Goal: Transaction & Acquisition: Purchase product/service

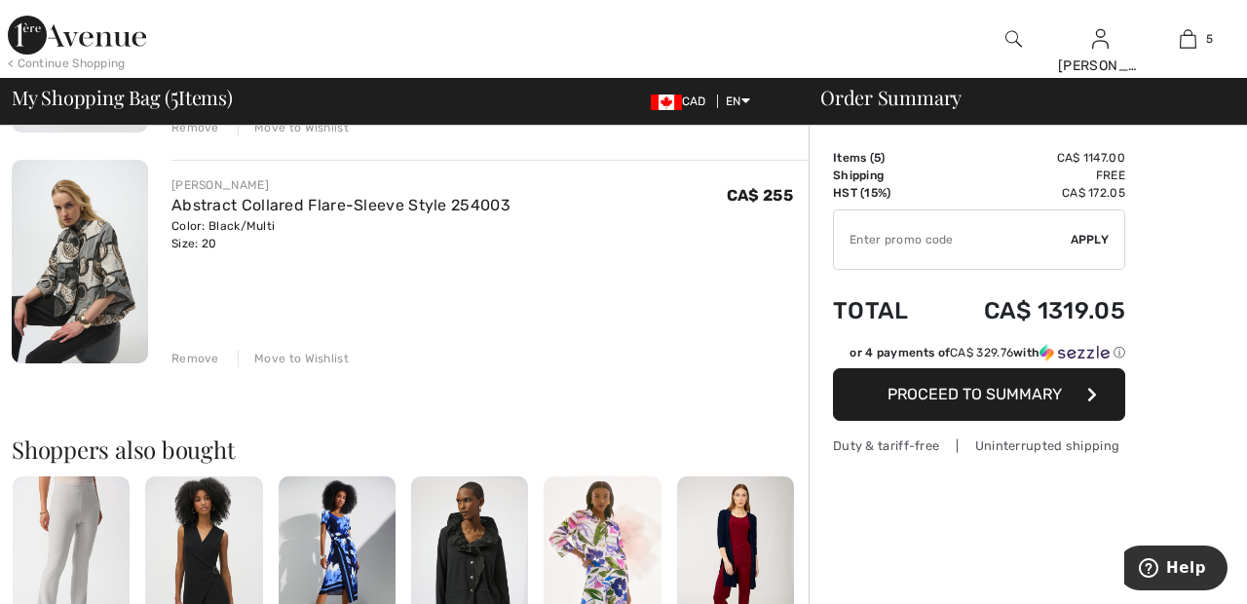
scroll to position [1053, 0]
click at [198, 358] on div "Remove" at bounding box center [195, 358] width 48 height 18
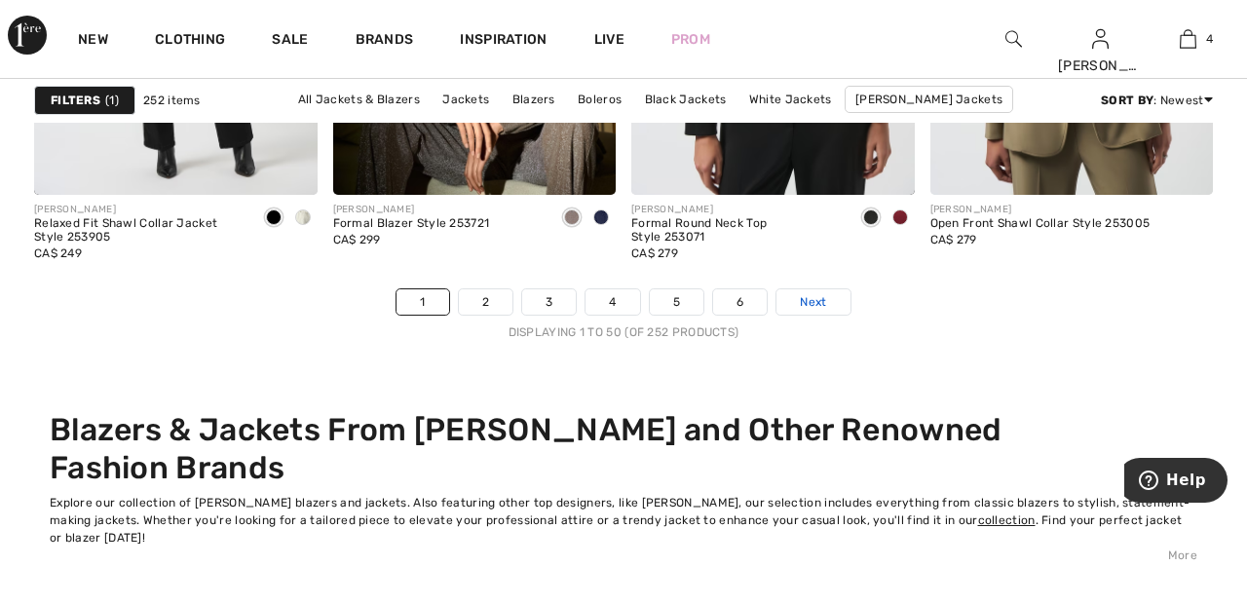
click at [835, 301] on link "Next" at bounding box center [812, 301] width 73 height 25
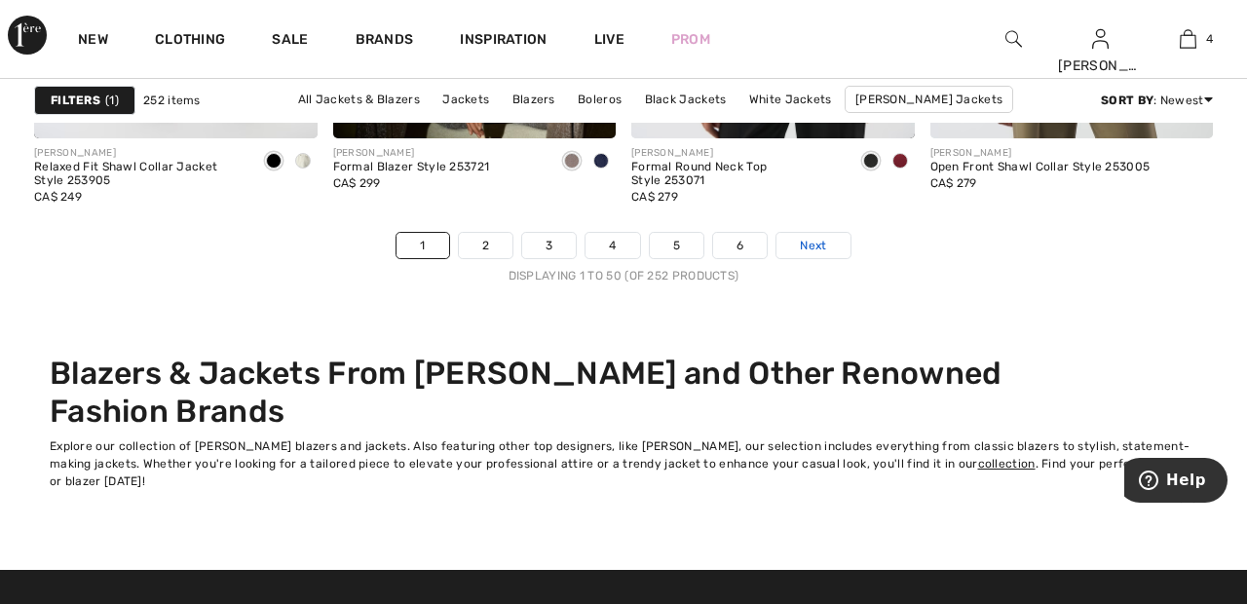
scroll to position [8151, 0]
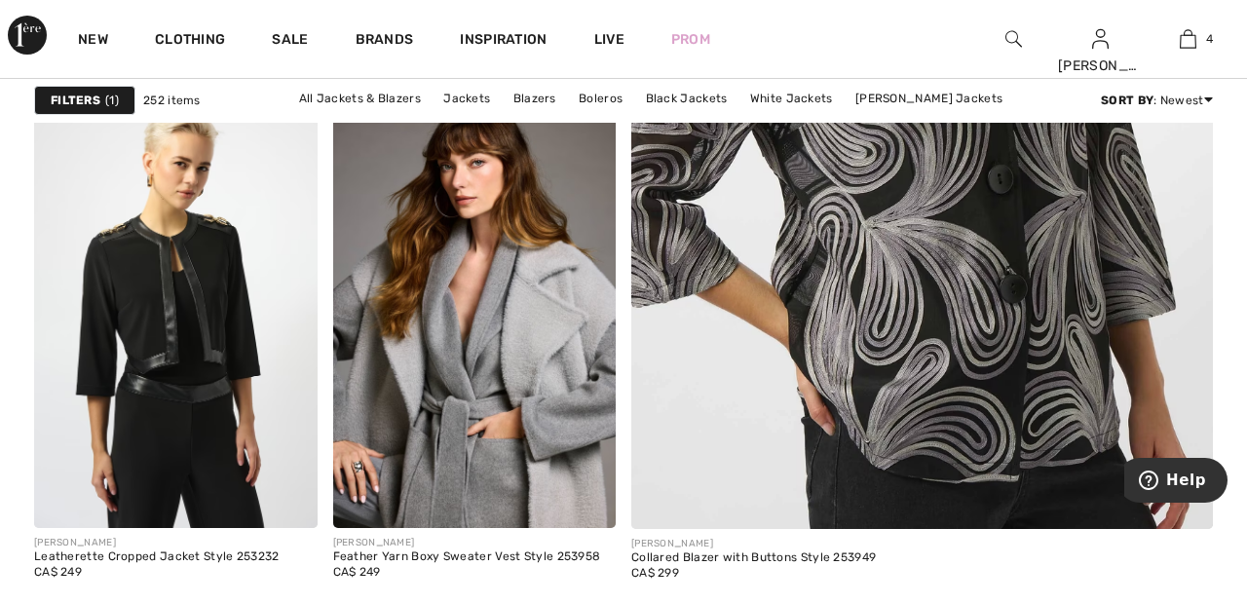
scroll to position [720, 0]
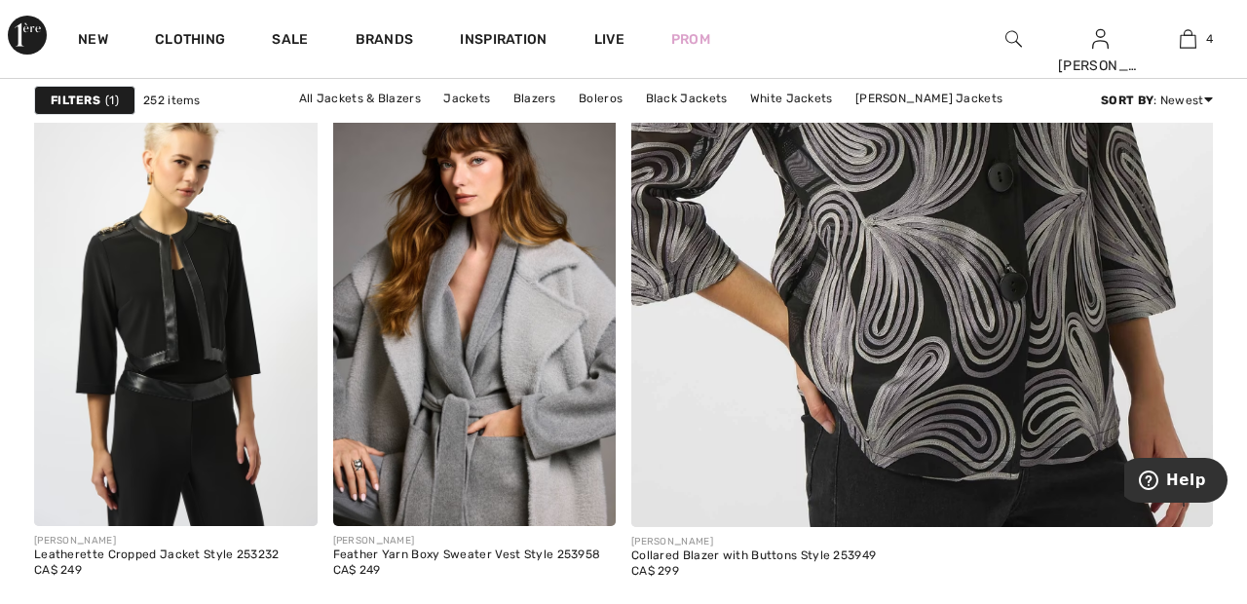
click at [982, 249] on img at bounding box center [921, 91] width 697 height 1047
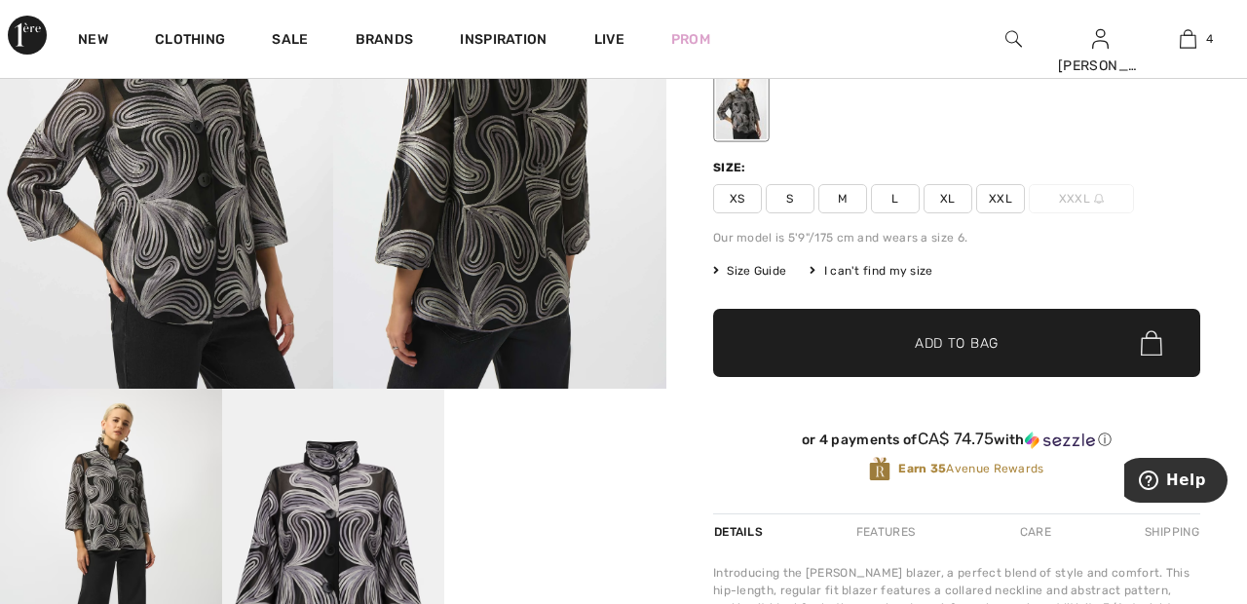
scroll to position [223, 0]
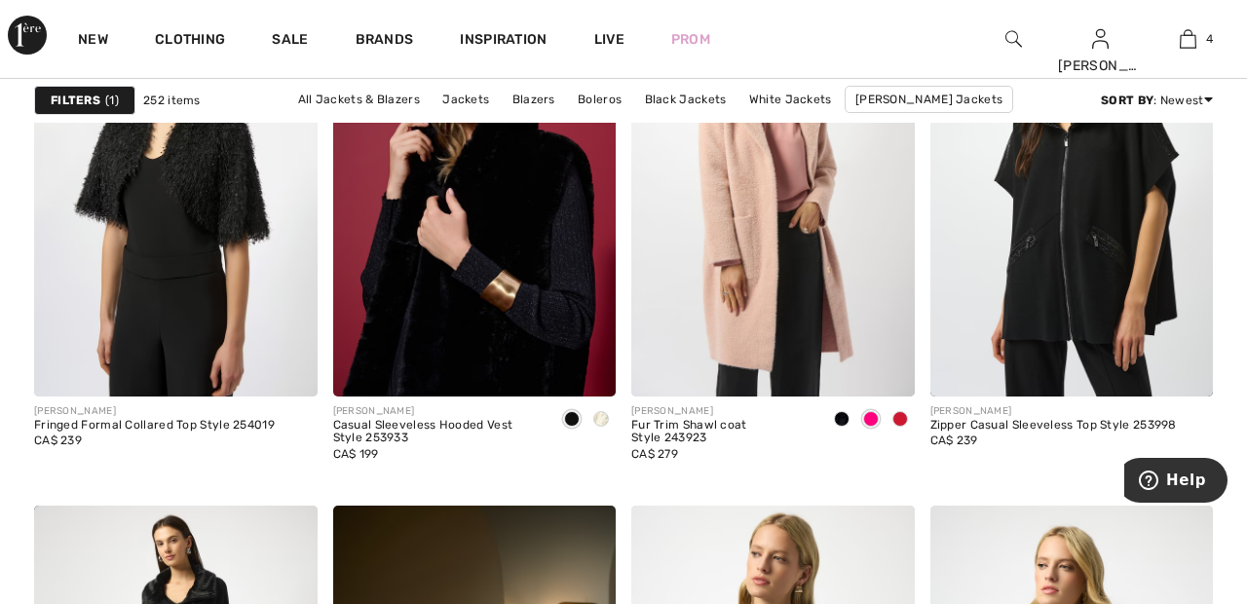
scroll to position [7324, 0]
click at [1190, 47] on img at bounding box center [1188, 38] width 17 height 23
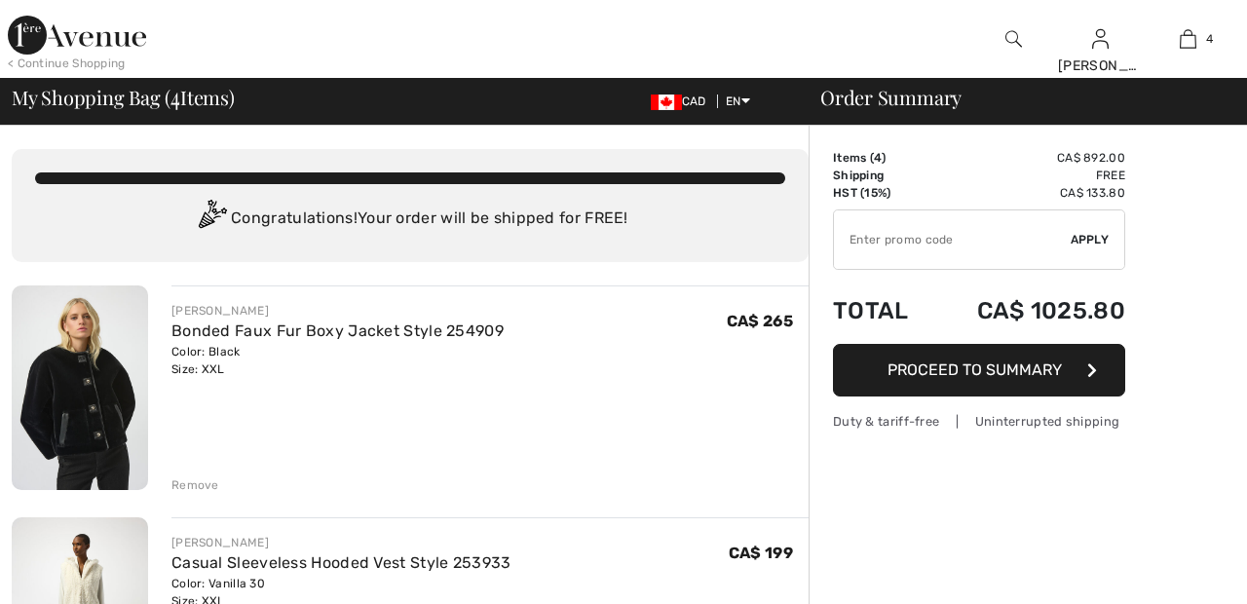
checkbox input "true"
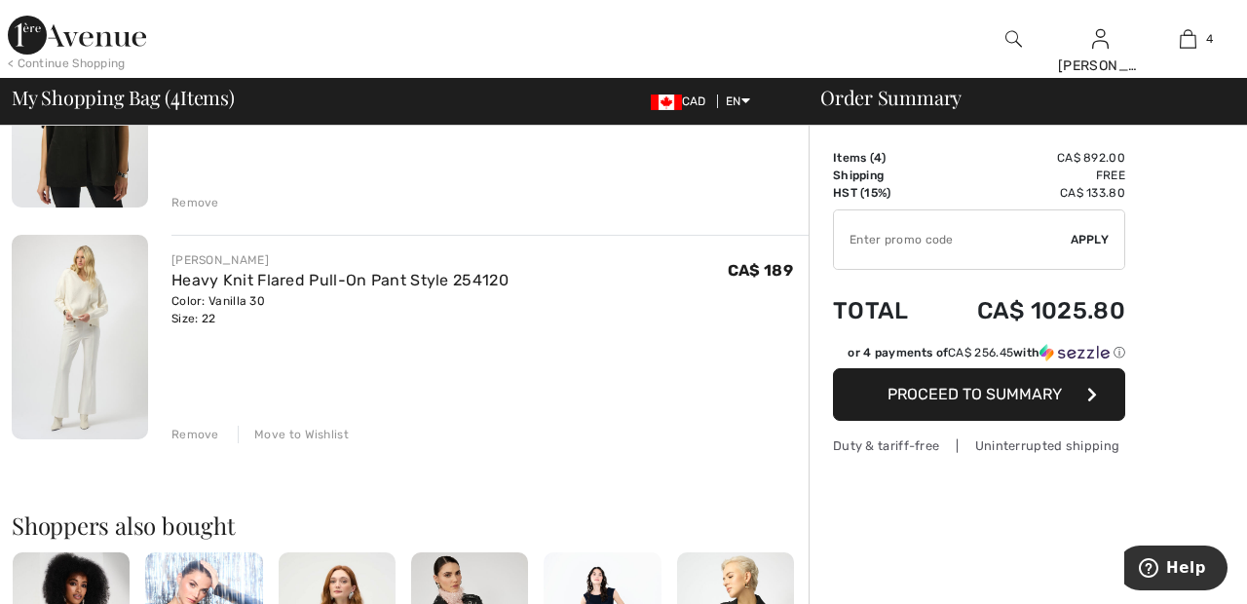
scroll to position [763, 0]
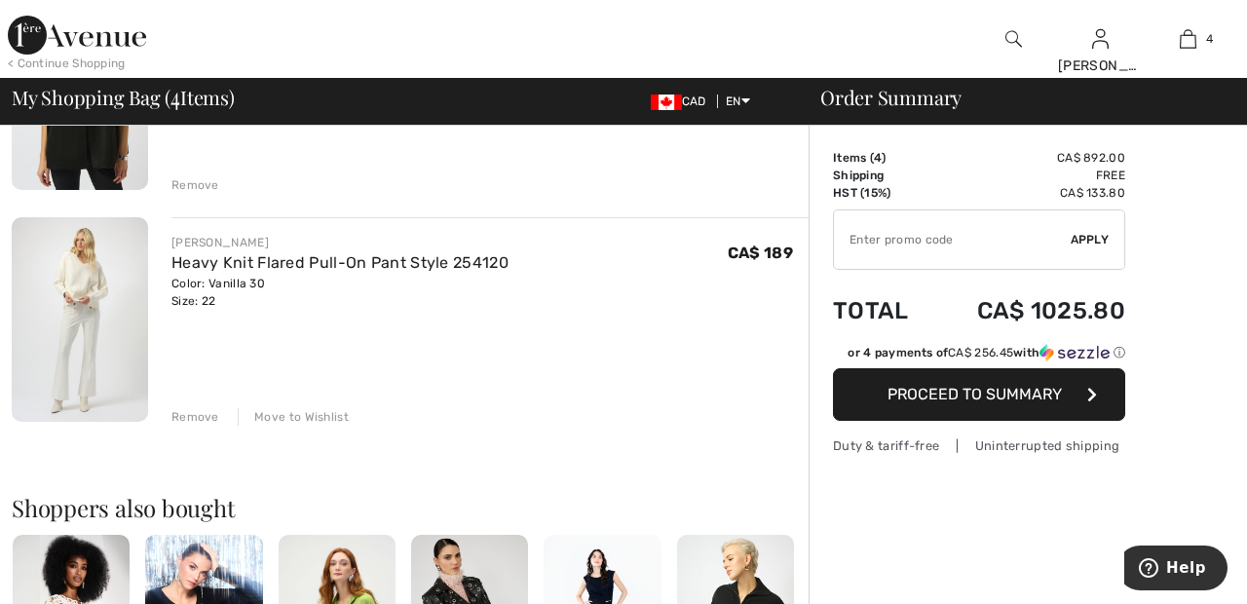
click at [198, 418] on div "Remove" at bounding box center [195, 417] width 48 height 18
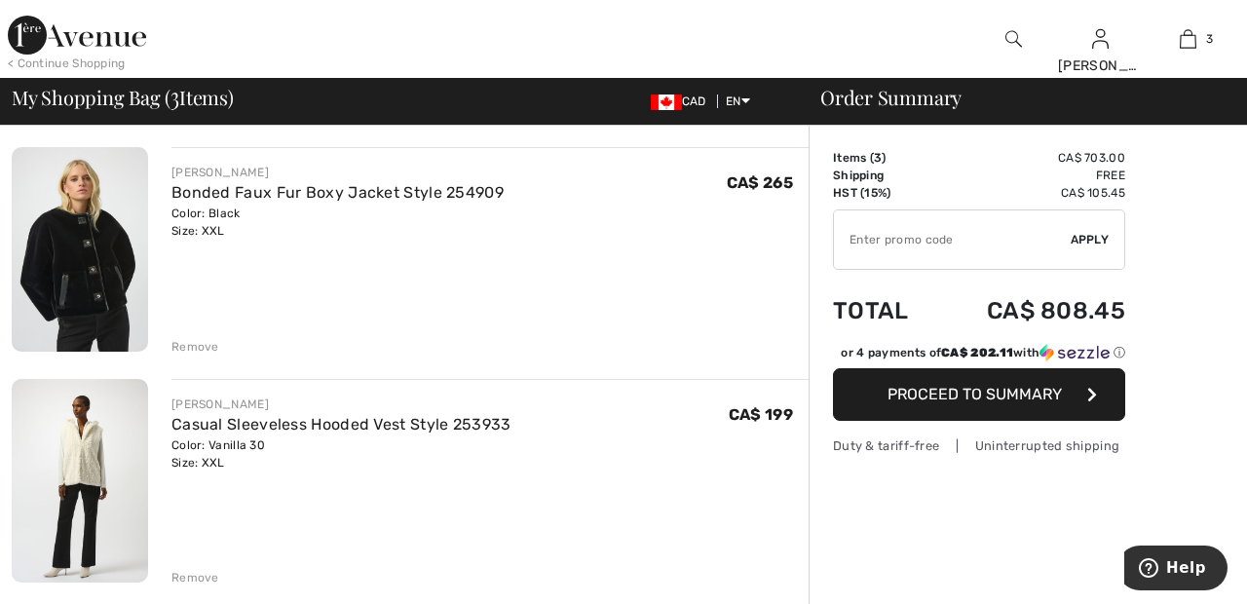
scroll to position [0, 0]
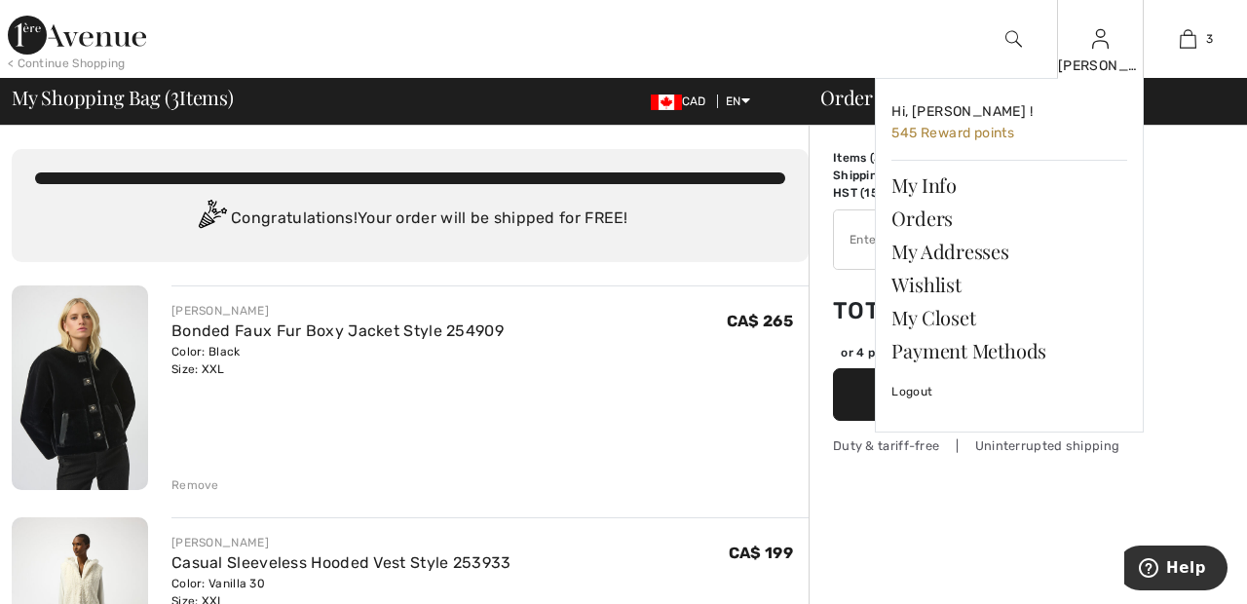
click at [1100, 49] on img at bounding box center [1100, 38] width 17 height 23
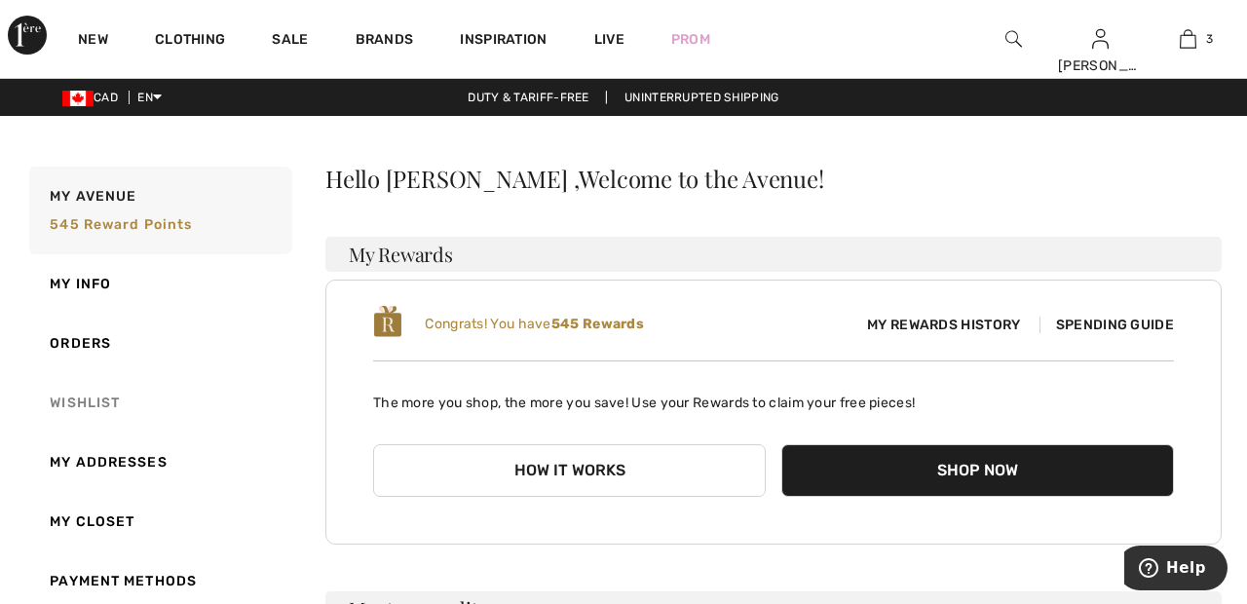
click at [91, 396] on link "Wishlist" at bounding box center [158, 402] width 267 height 59
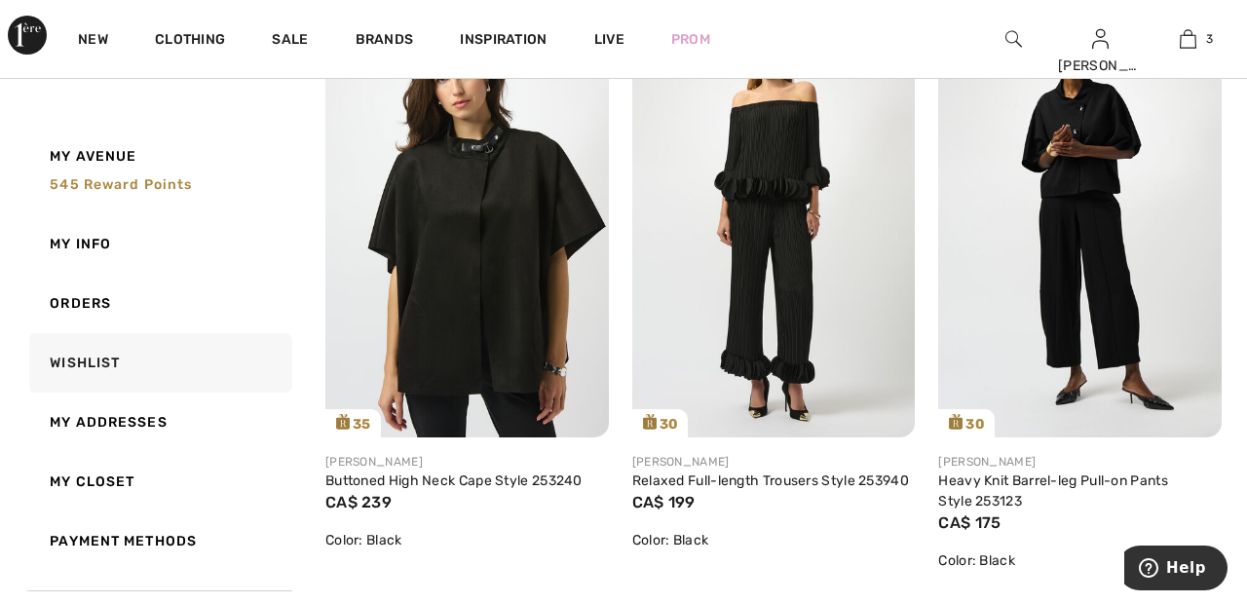
scroll to position [1554, 0]
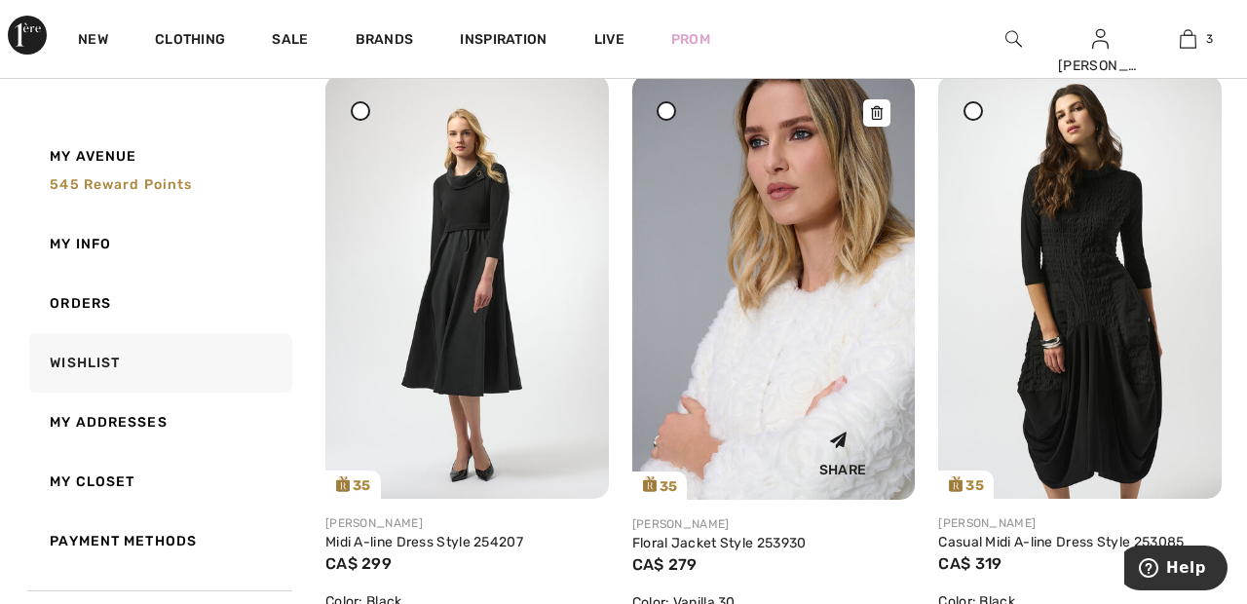
click at [848, 338] on img at bounding box center [773, 287] width 283 height 425
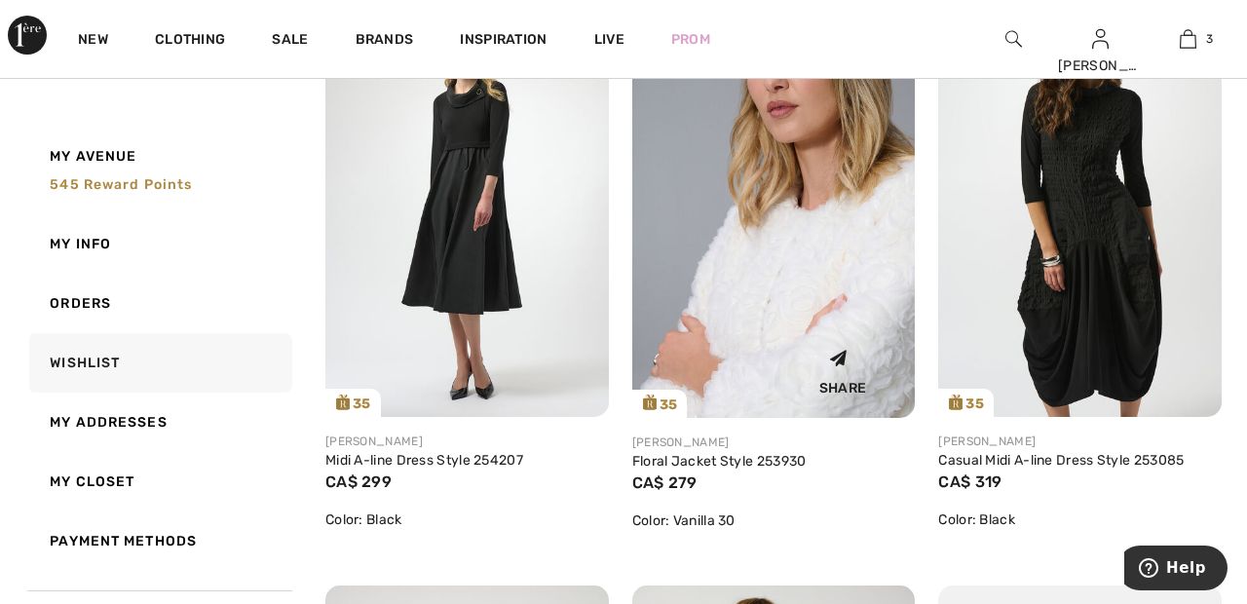
scroll to position [2196, 0]
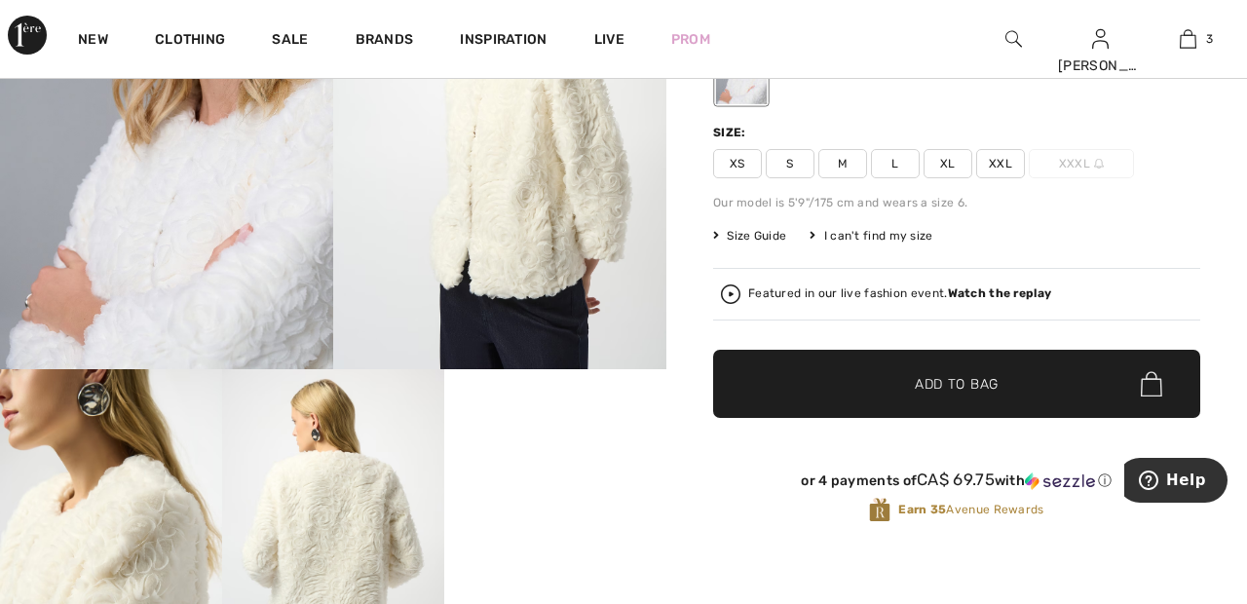
scroll to position [243, 0]
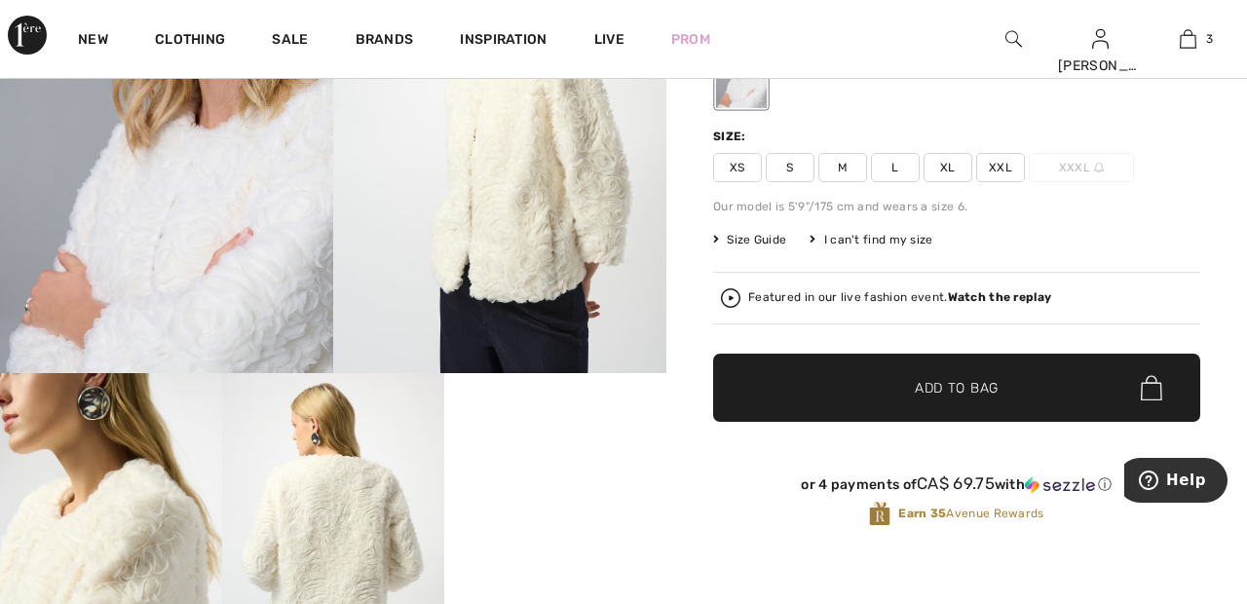
click at [578, 484] on video "Your browser does not support the video tag." at bounding box center [555, 428] width 222 height 111
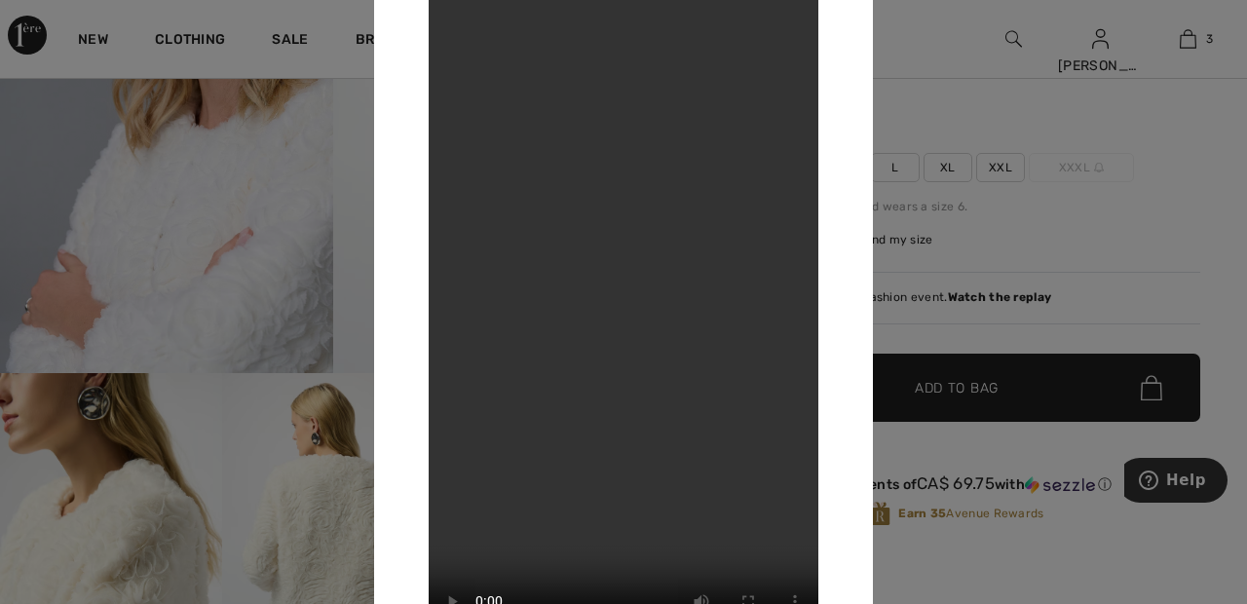
click at [345, 513] on div at bounding box center [623, 302] width 1247 height 604
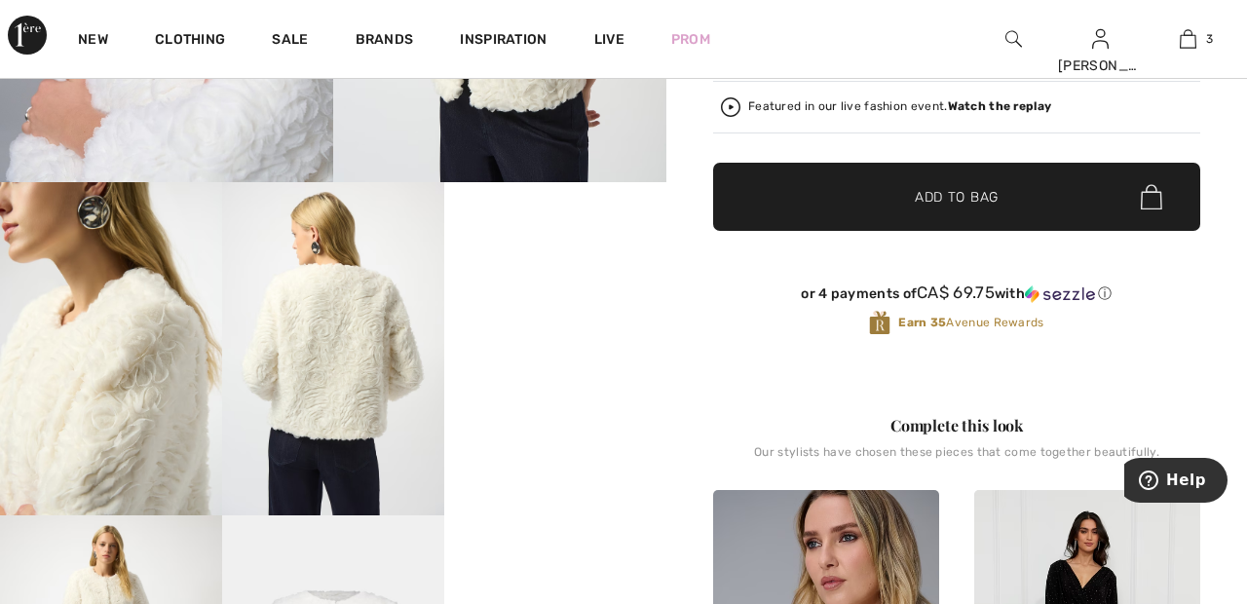
scroll to position [435, 0]
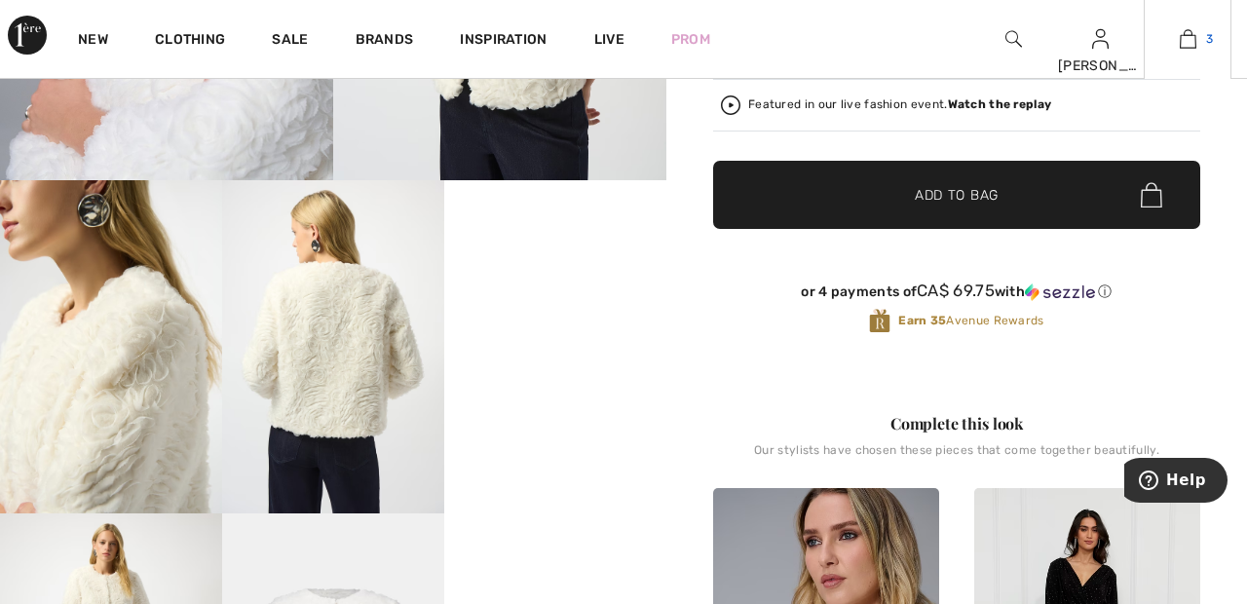
click at [1195, 33] on img at bounding box center [1188, 38] width 17 height 23
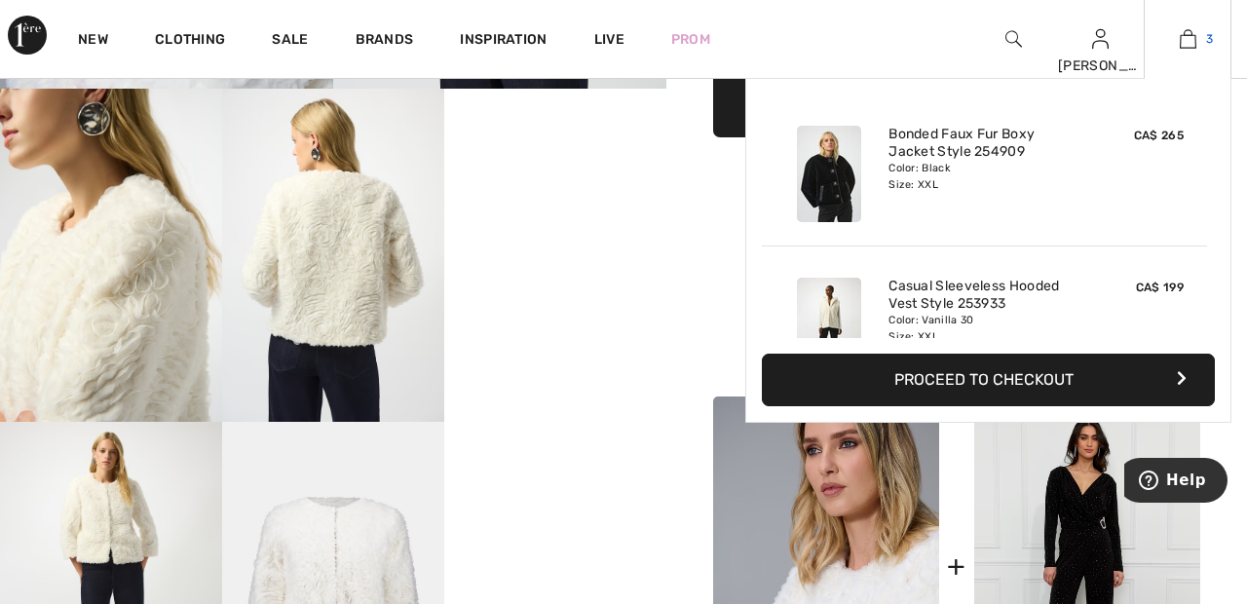
scroll to position [529, 0]
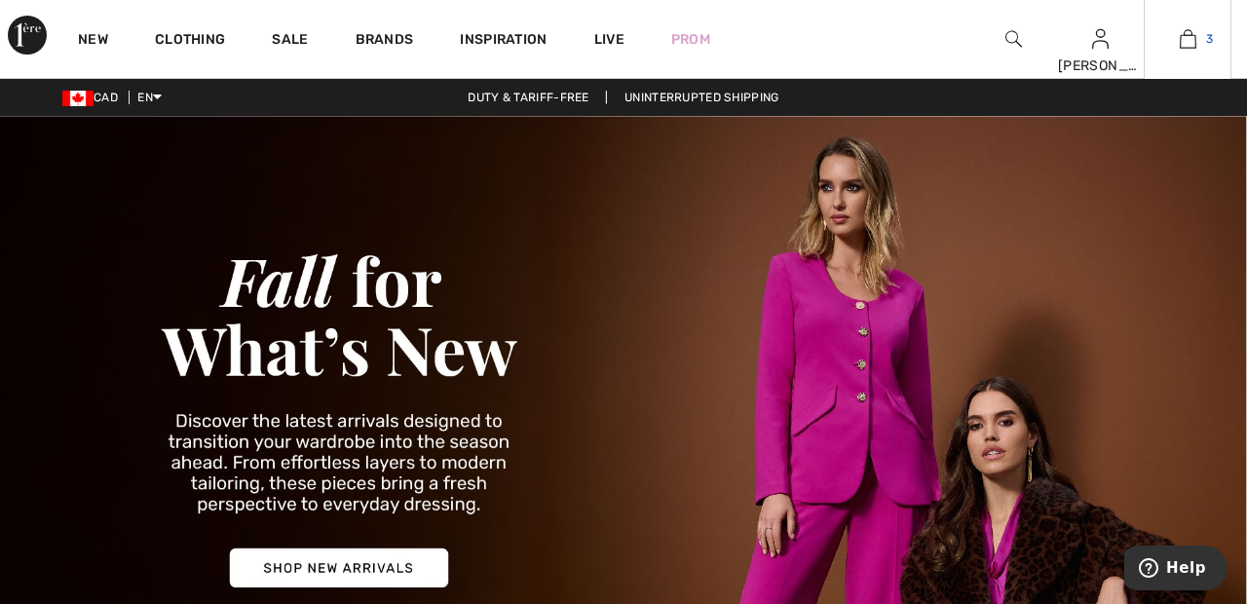
click at [1198, 38] on link "3" at bounding box center [1187, 38] width 86 height 23
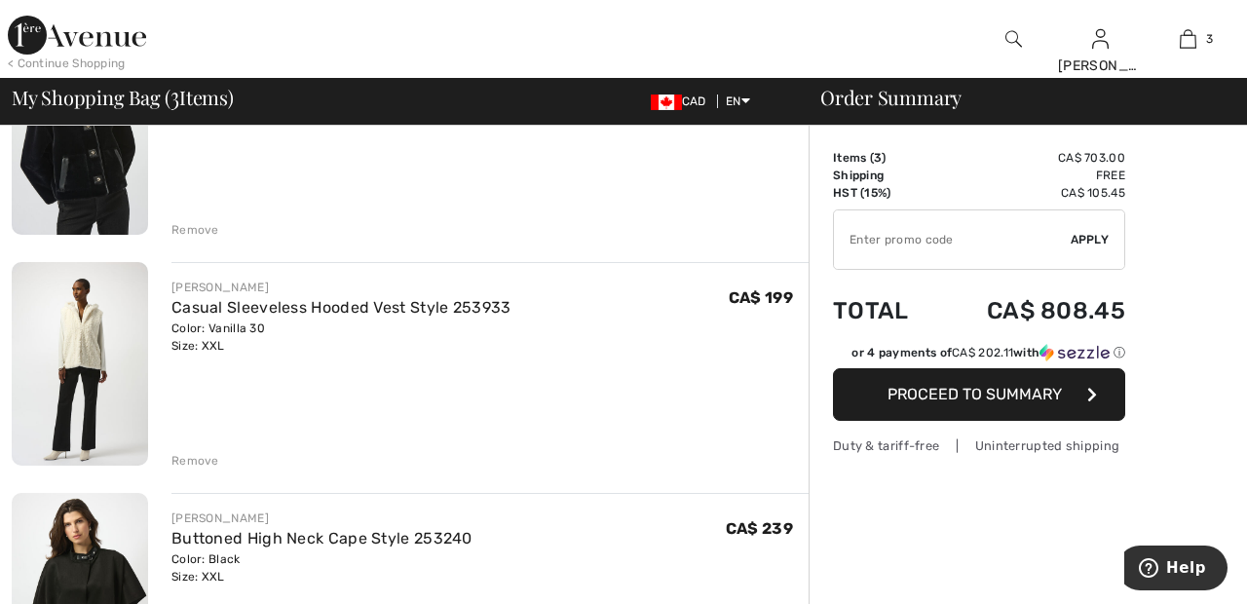
scroll to position [255, 0]
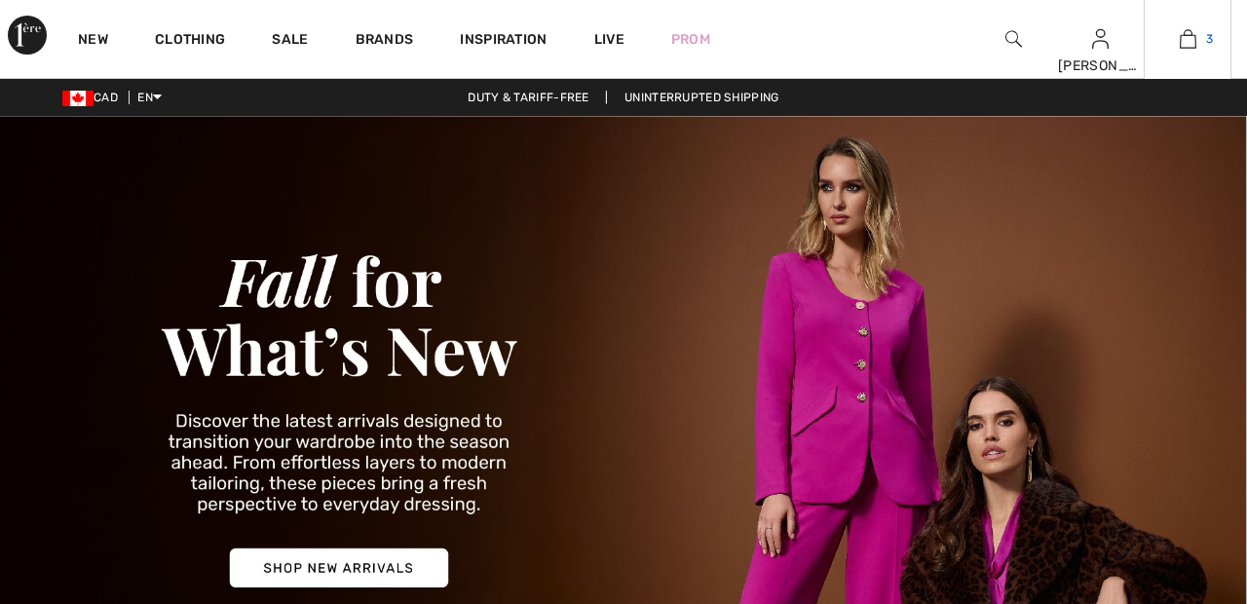
click at [1194, 37] on img at bounding box center [1188, 38] width 17 height 23
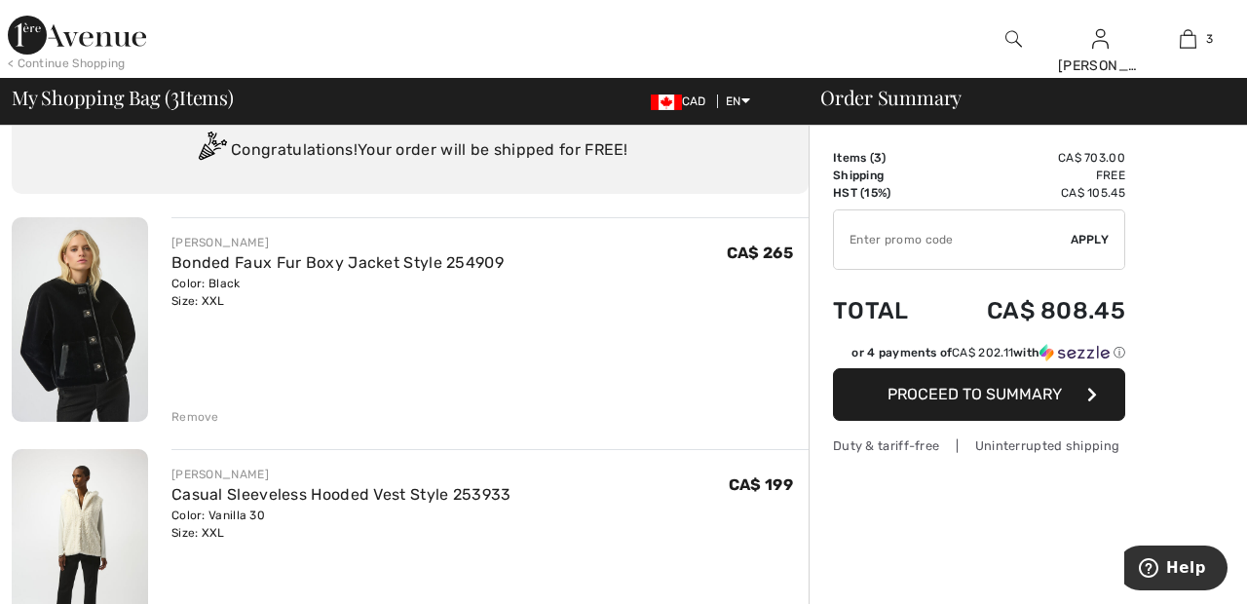
scroll to position [68, 0]
click at [188, 405] on div "Remove" at bounding box center [489, 414] width 637 height 21
click at [179, 411] on div "Remove" at bounding box center [195, 417] width 48 height 18
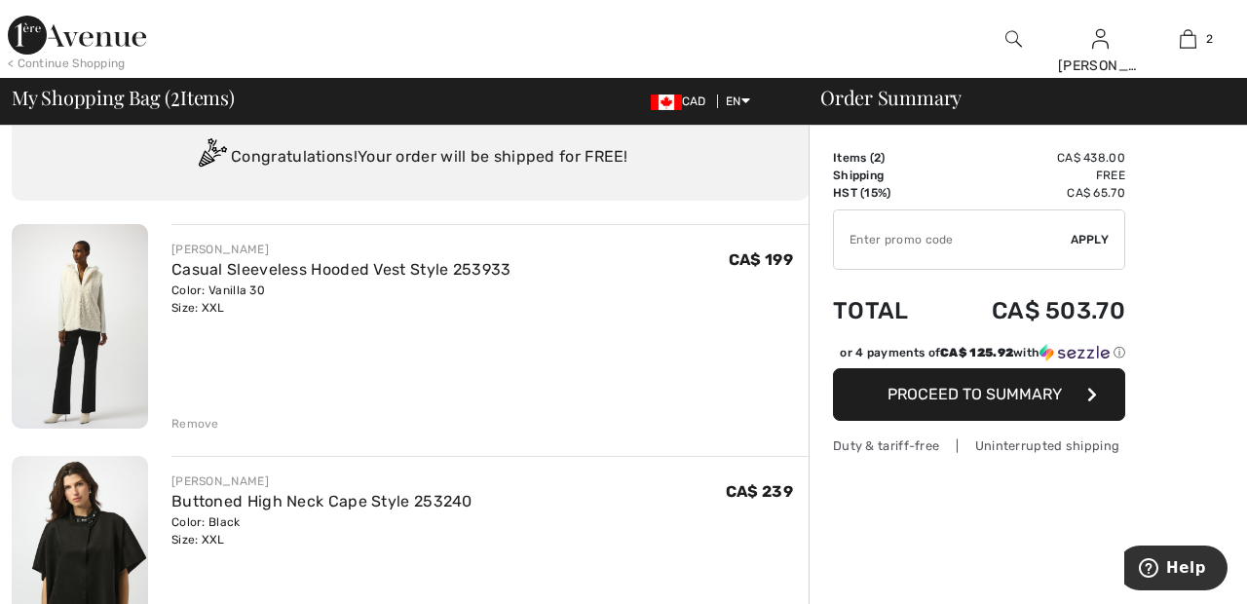
scroll to position [0, 0]
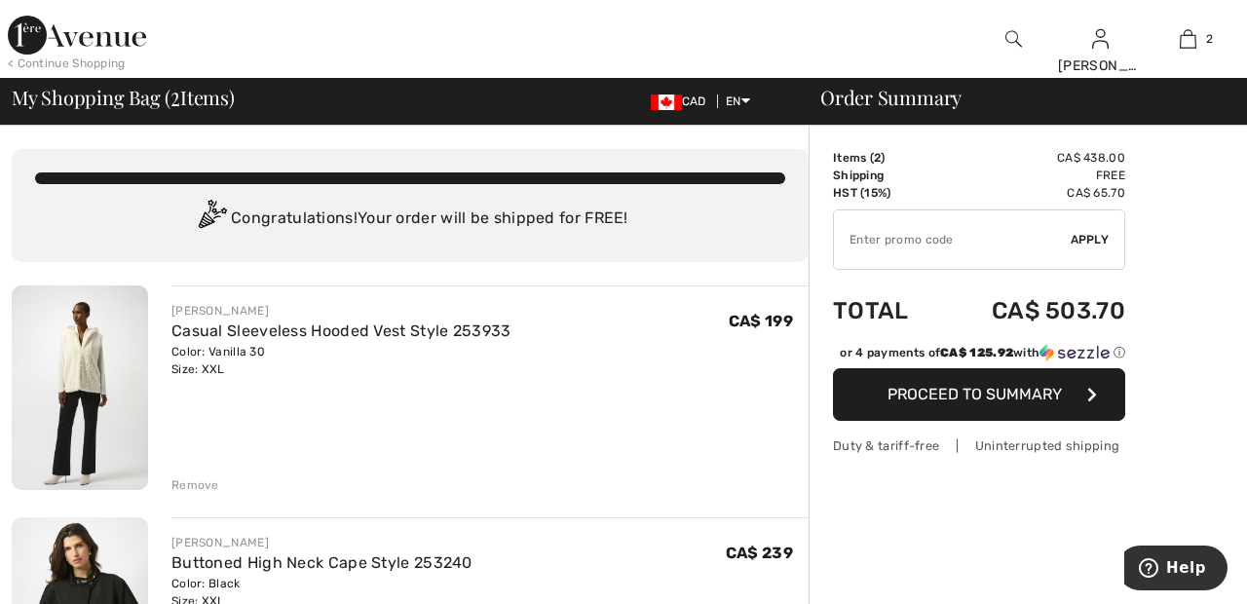
click at [1196, 105] on div "Order Summary" at bounding box center [1016, 97] width 438 height 19
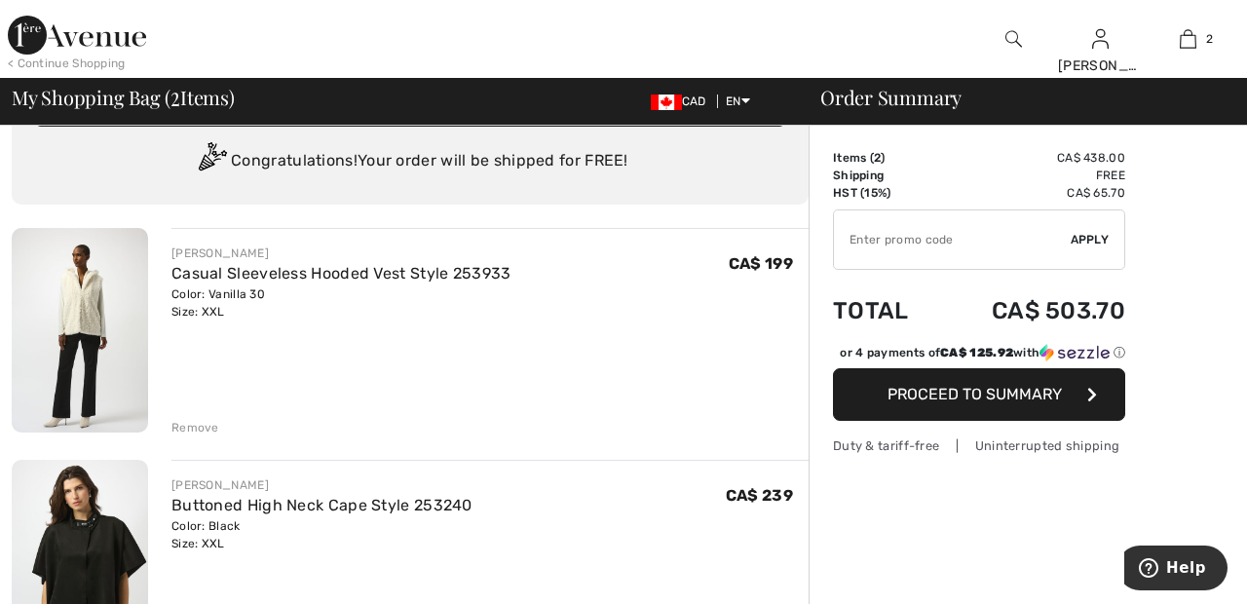
scroll to position [56, 0]
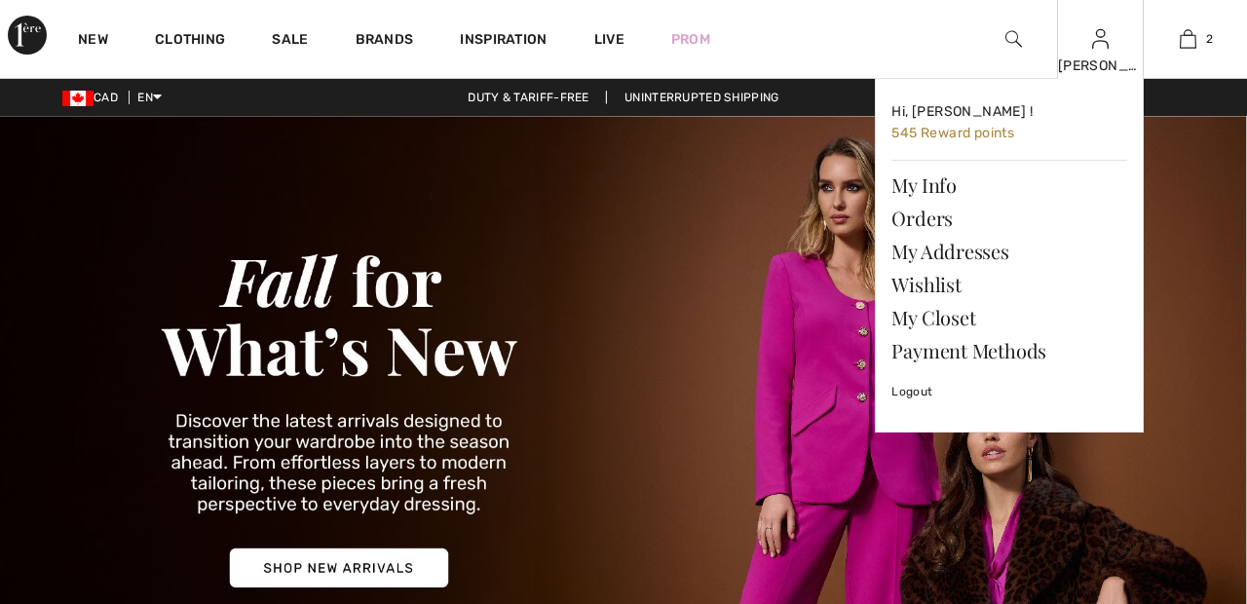
click at [1100, 46] on img at bounding box center [1100, 38] width 17 height 23
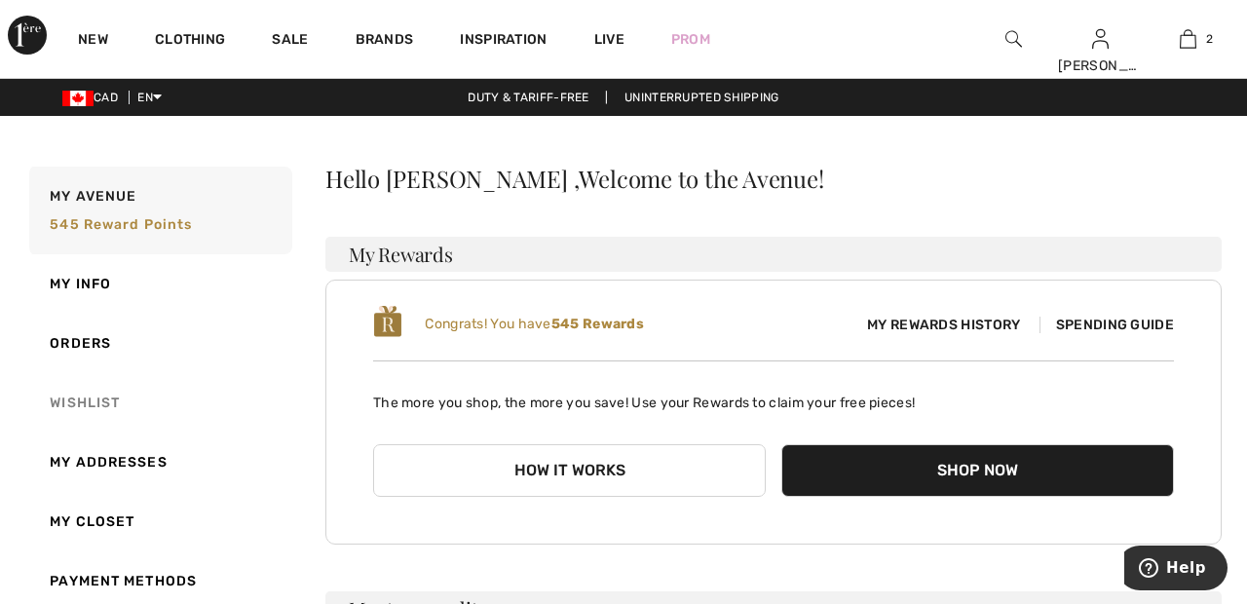
click at [106, 406] on link "Wishlist" at bounding box center [158, 402] width 267 height 59
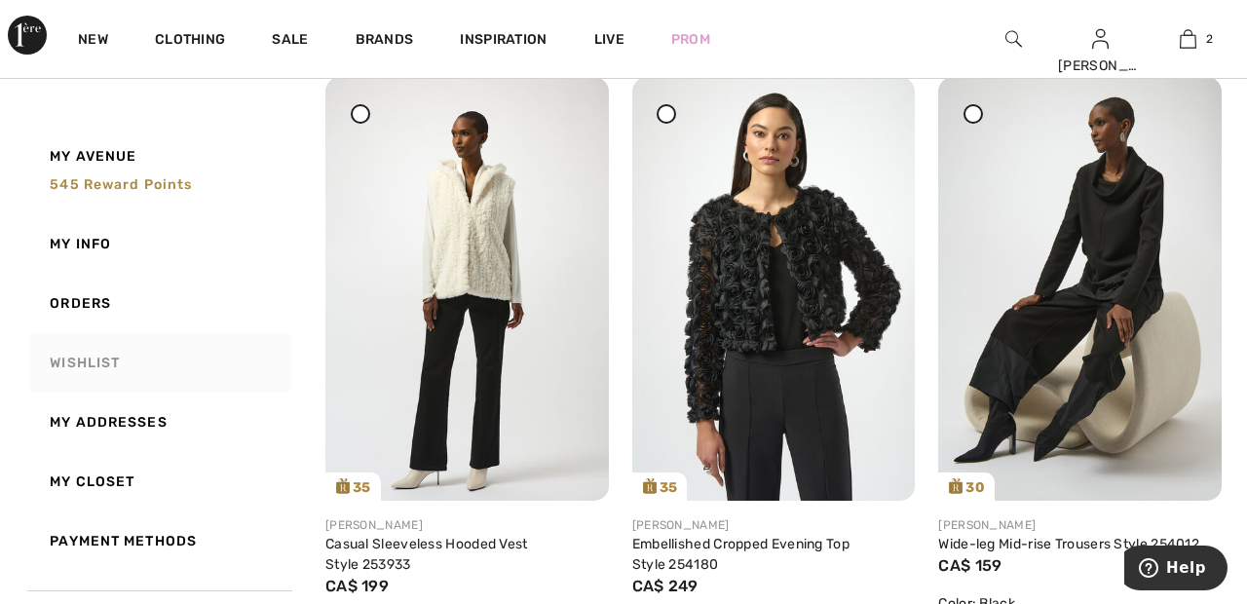
scroll to position [265, 0]
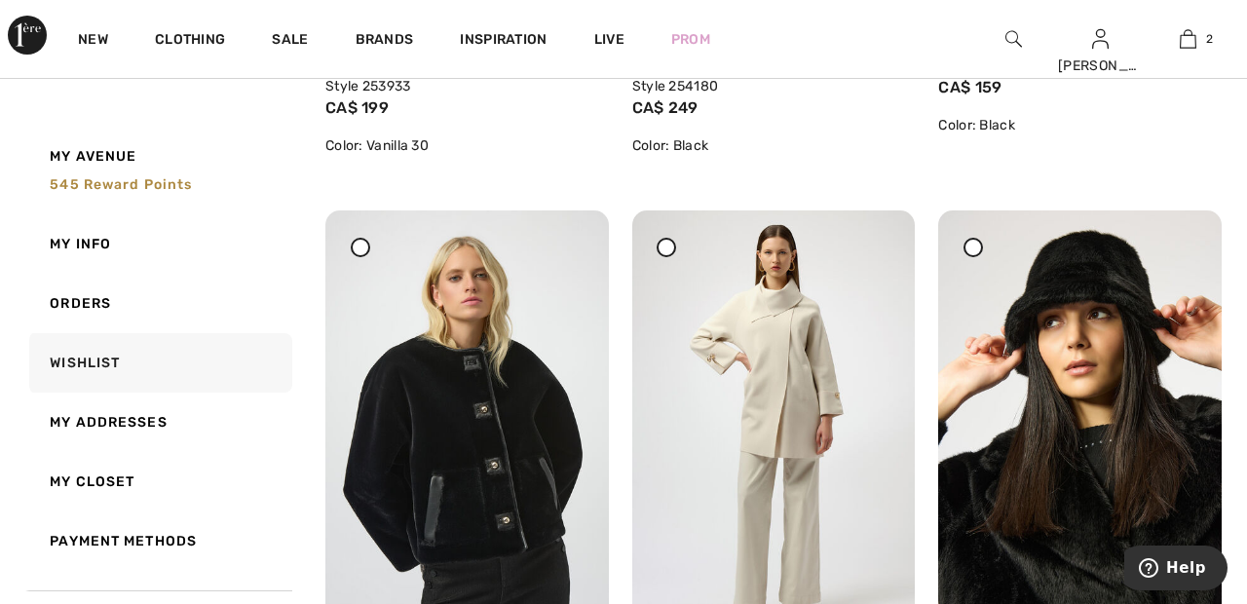
scroll to position [746, 0]
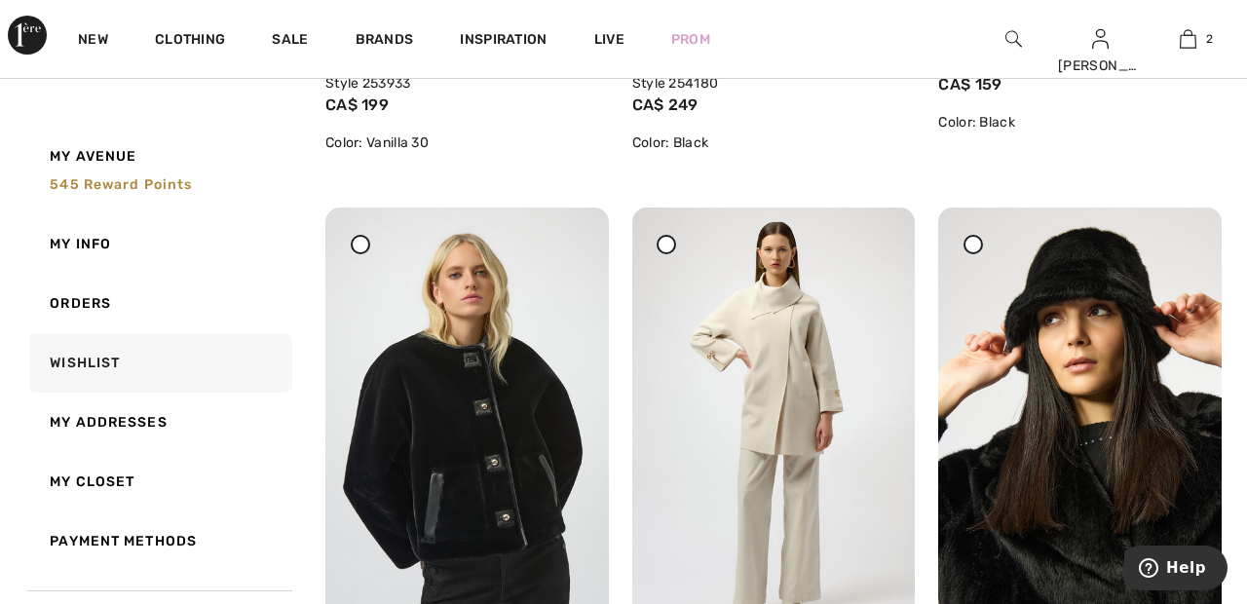
click at [1179, 152] on div "Joseph Ribkoff Wide-leg Mid-rise Trousers Style 254012 CA$ 159 Color: Black Sha…" at bounding box center [1079, 101] width 283 height 165
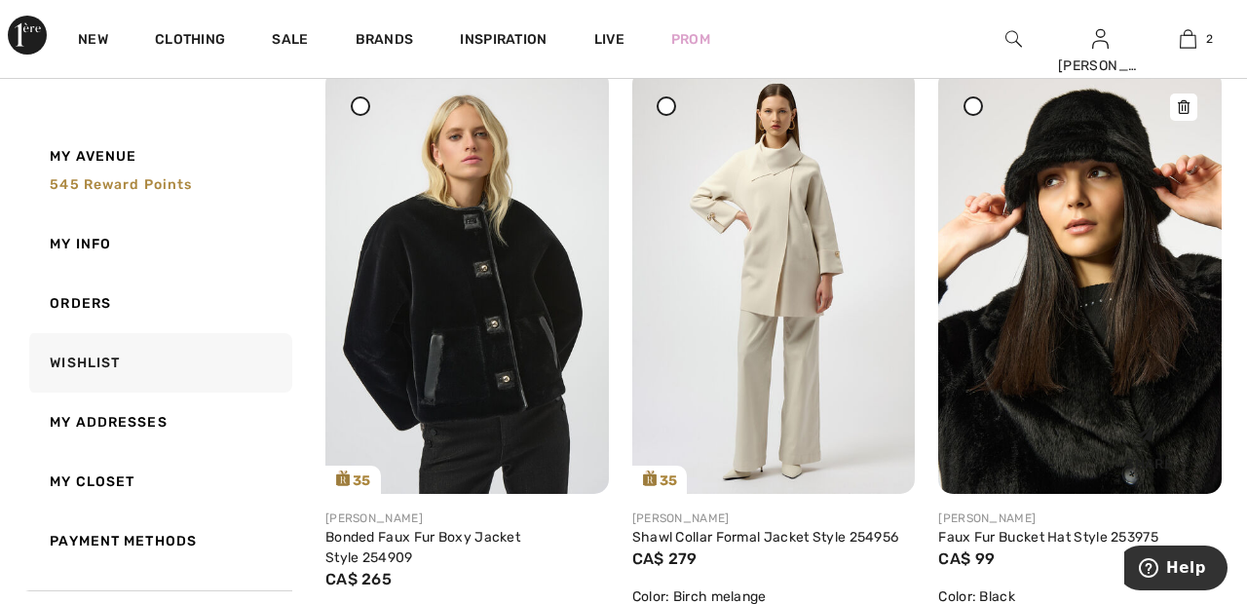
click at [1216, 206] on img at bounding box center [1079, 281] width 283 height 424
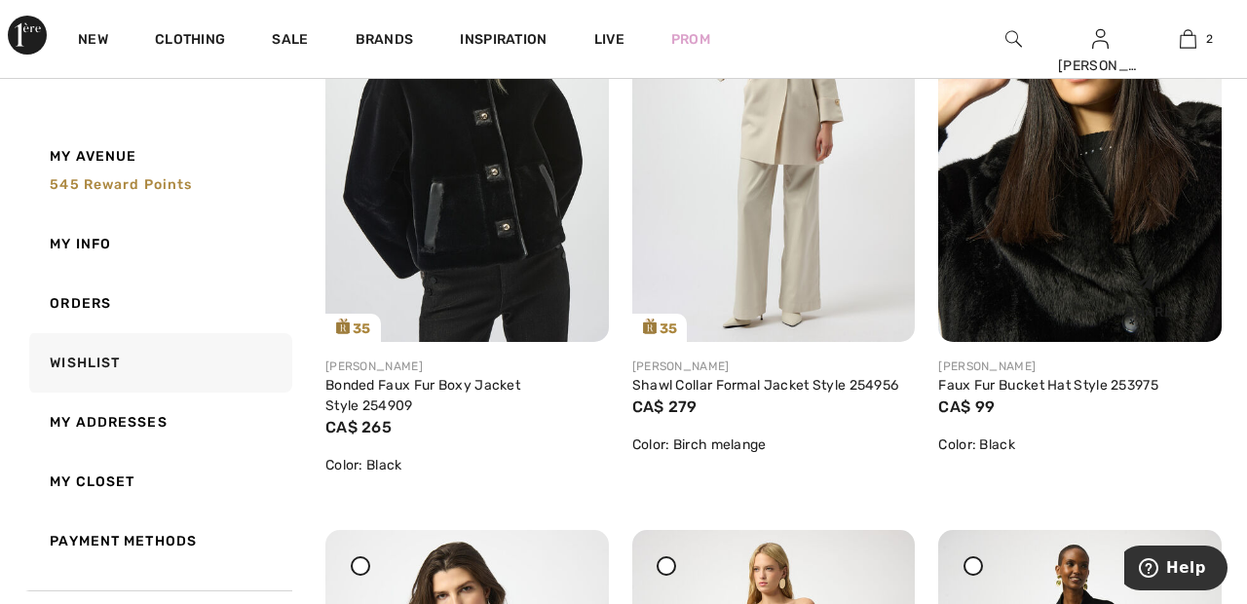
scroll to position [1039, 0]
